Goal: Task Accomplishment & Management: Use online tool/utility

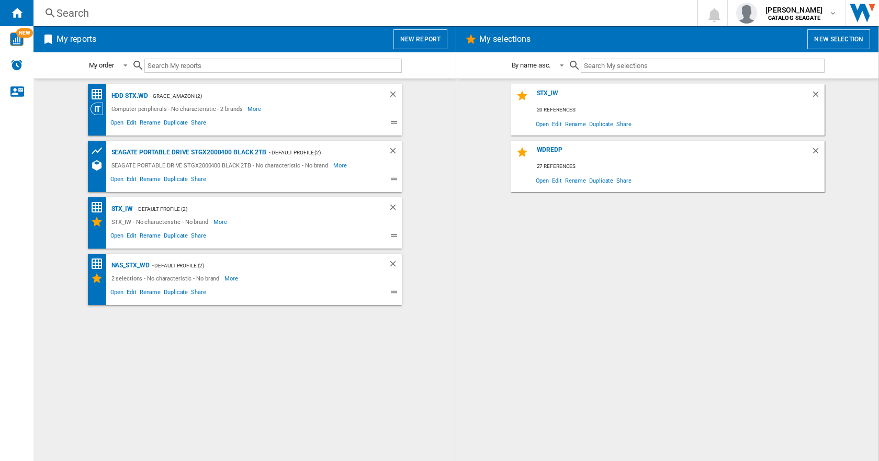
click at [164, 365] on div "HDD STX.WD - Grace_Amazon (2) Computer peripherals - No characteristic - 2 bran…" at bounding box center [244, 270] width 401 height 372
click at [428, 48] on button "New report" at bounding box center [420, 39] width 54 height 20
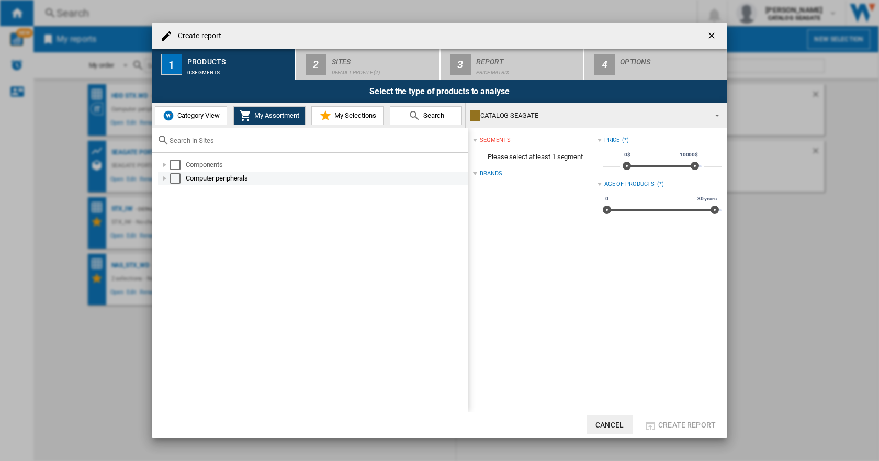
click at [165, 176] on div at bounding box center [165, 178] width 10 height 10
click at [184, 193] on div "Select" at bounding box center [187, 192] width 10 height 10
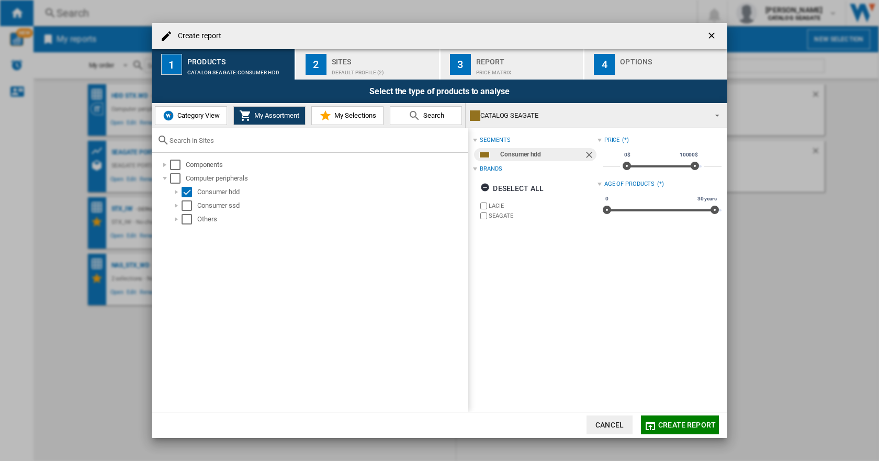
click at [676, 428] on span "Create report" at bounding box center [687, 425] width 58 height 8
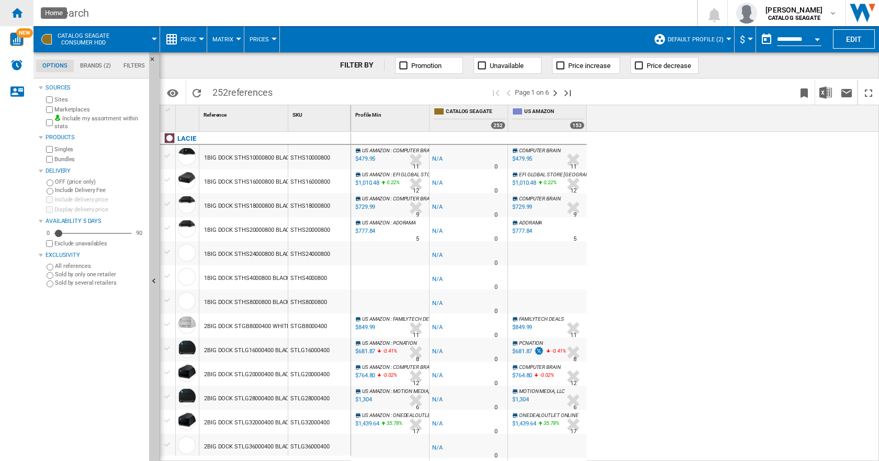
click at [22, 14] on ng-md-icon "Home" at bounding box center [16, 12] width 13 height 13
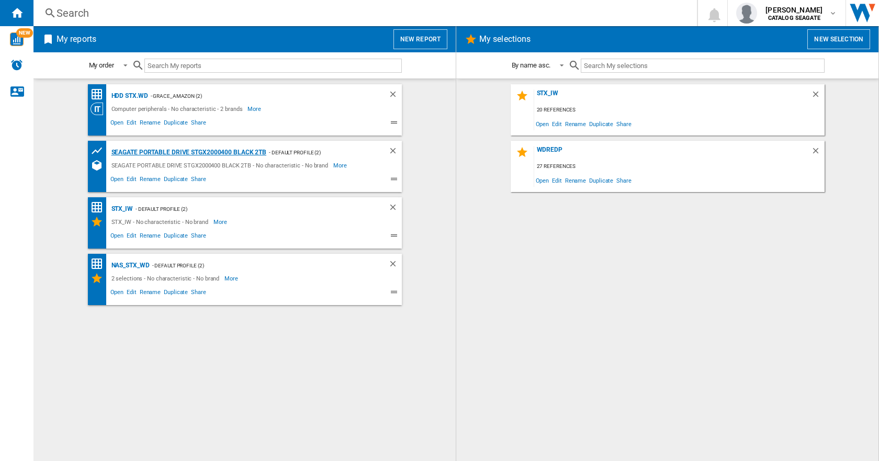
click at [144, 153] on div "SEAGATE PORTABLE DRIVE STGX2000400 BLACK 2TB" at bounding box center [188, 152] width 158 height 13
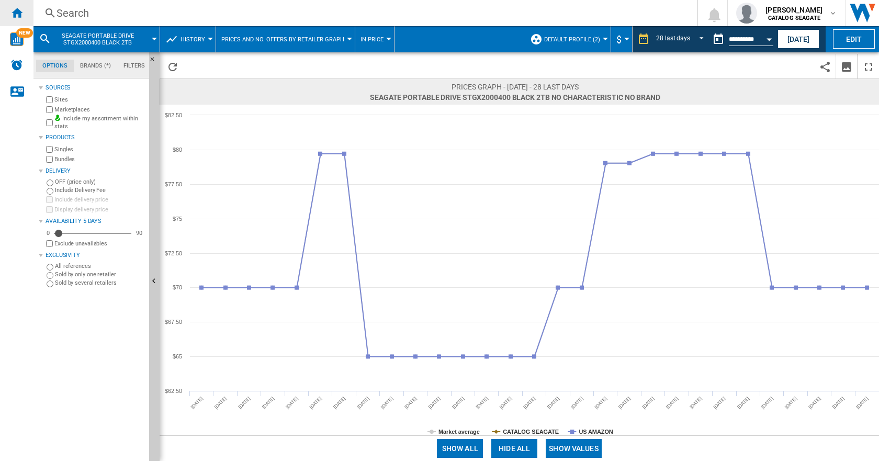
click at [16, 10] on ng-md-icon "Home" at bounding box center [16, 12] width 13 height 13
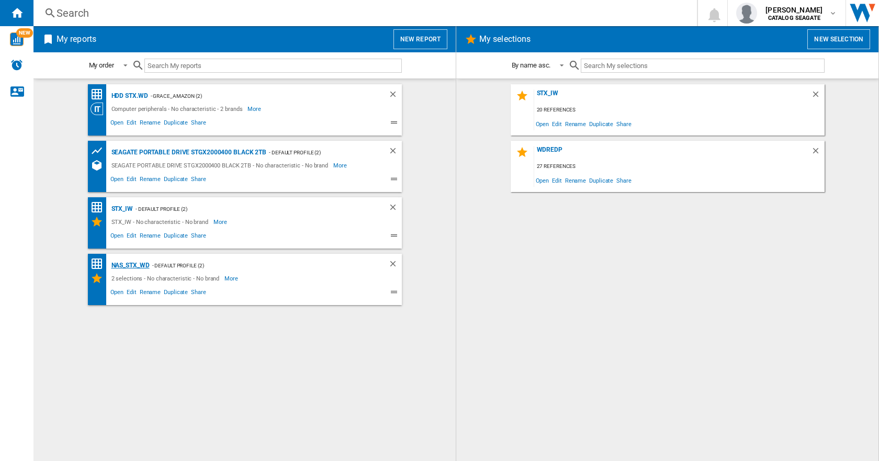
click at [129, 266] on div "NAS_STX_WD" at bounding box center [129, 265] width 41 height 13
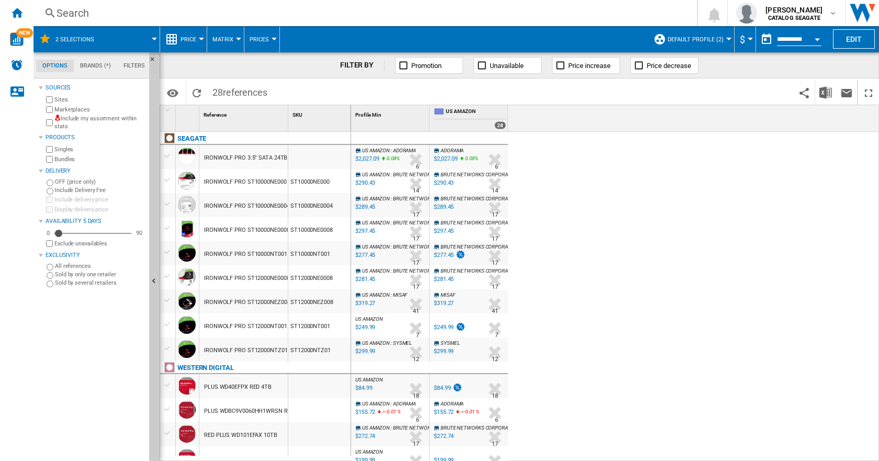
click at [69, 40] on span "2 selections" at bounding box center [74, 39] width 39 height 7
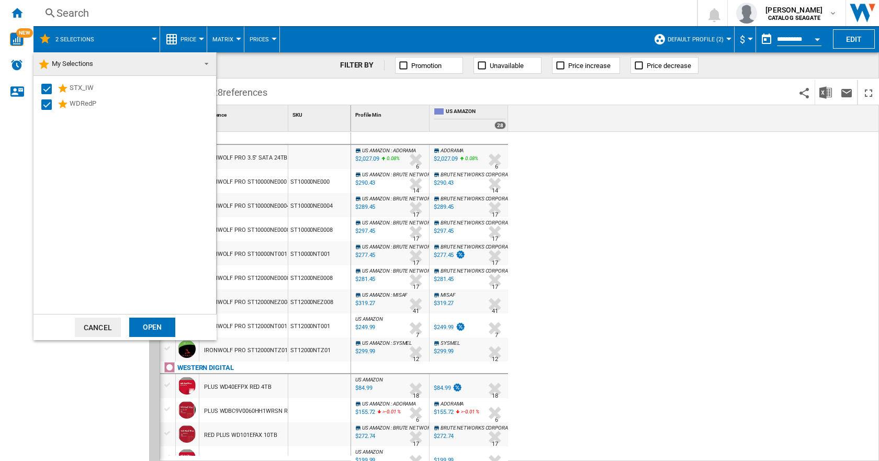
click at [545, 227] on md-backdrop at bounding box center [439, 230] width 879 height 461
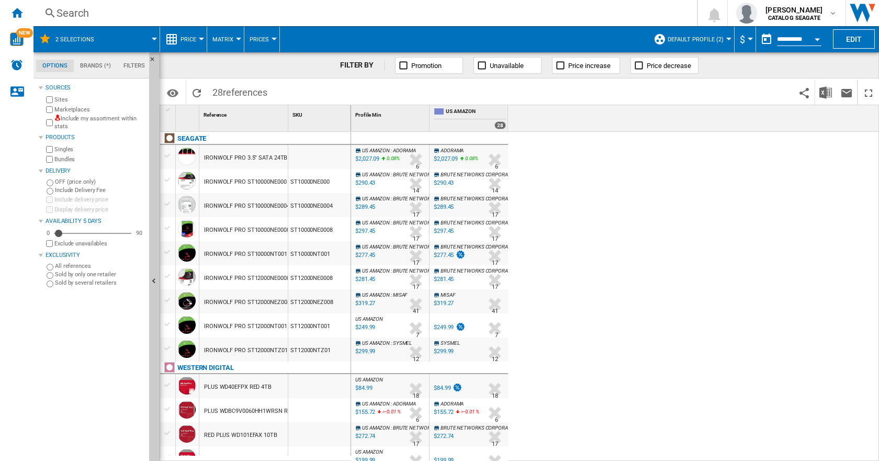
click at [183, 40] on span "Price" at bounding box center [189, 39] width 16 height 7
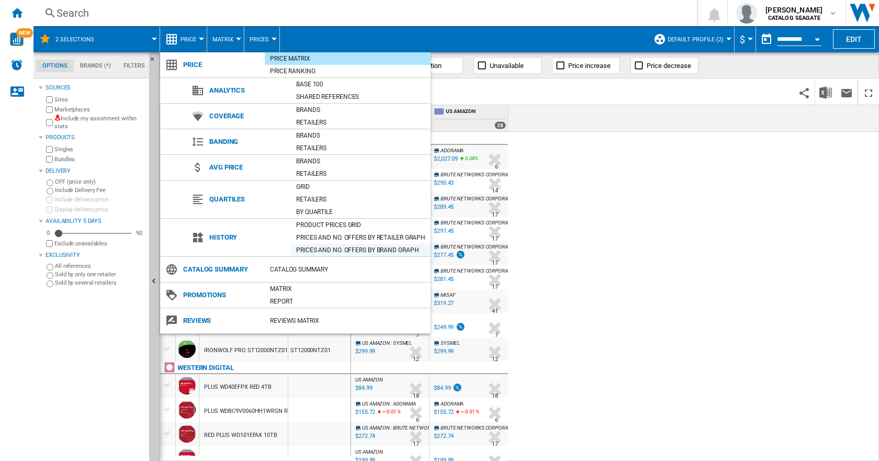
click at [329, 249] on div "Prices and No. offers by brand graph" at bounding box center [361, 250] width 140 height 10
